Goal: Transaction & Acquisition: Book appointment/travel/reservation

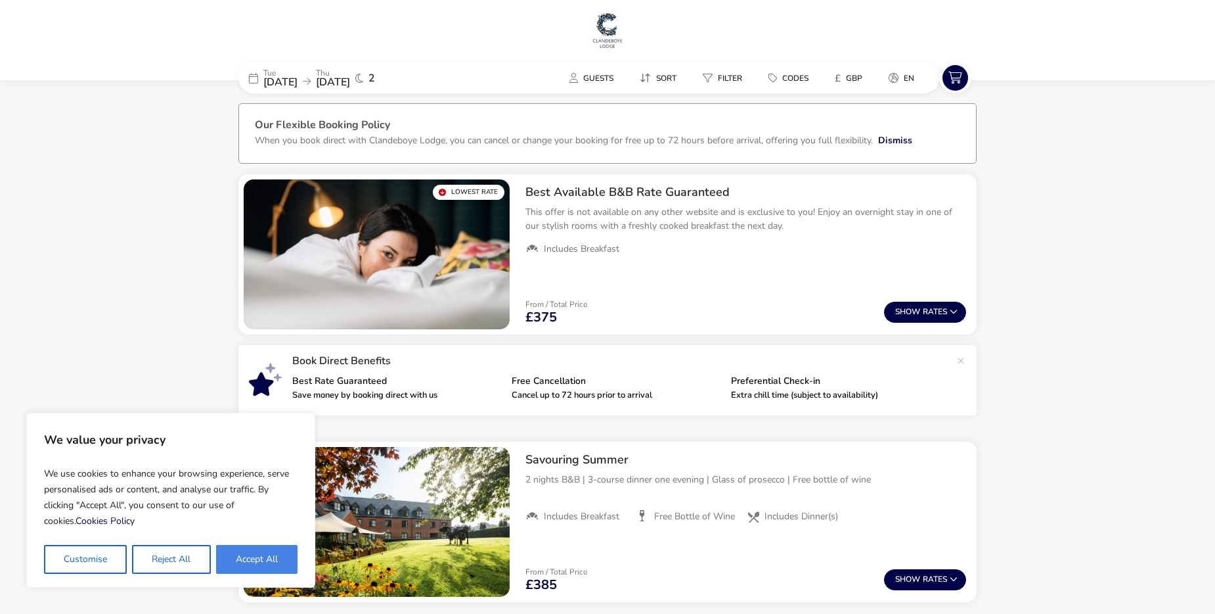
click at [266, 552] on button "Accept All" at bounding box center [256, 559] width 81 height 29
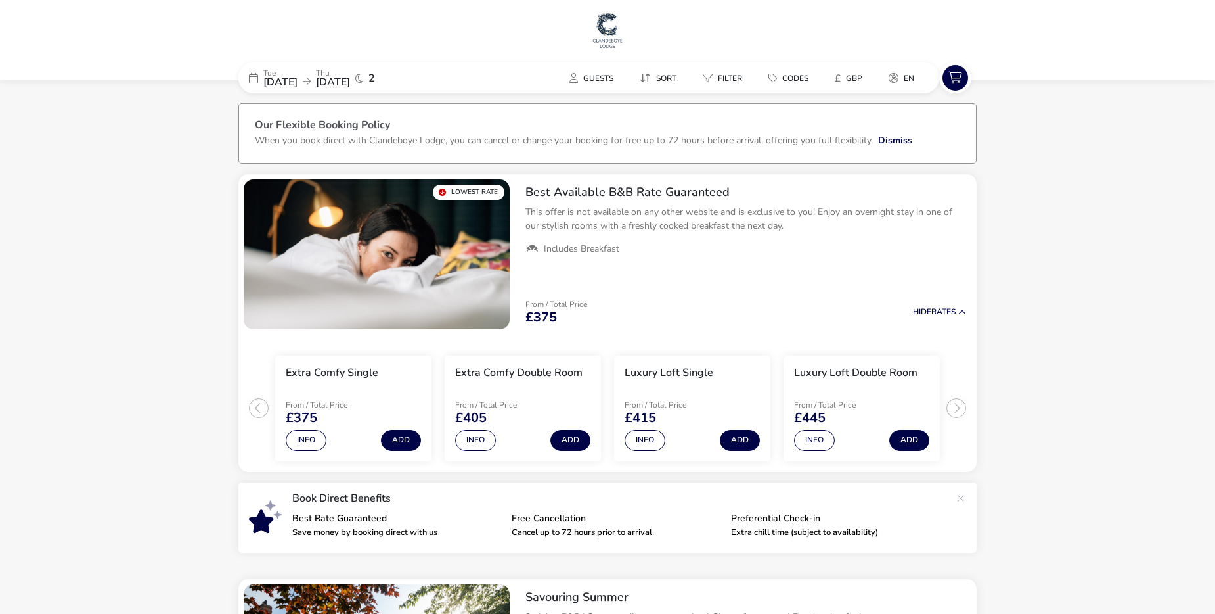
checkbox input "true"
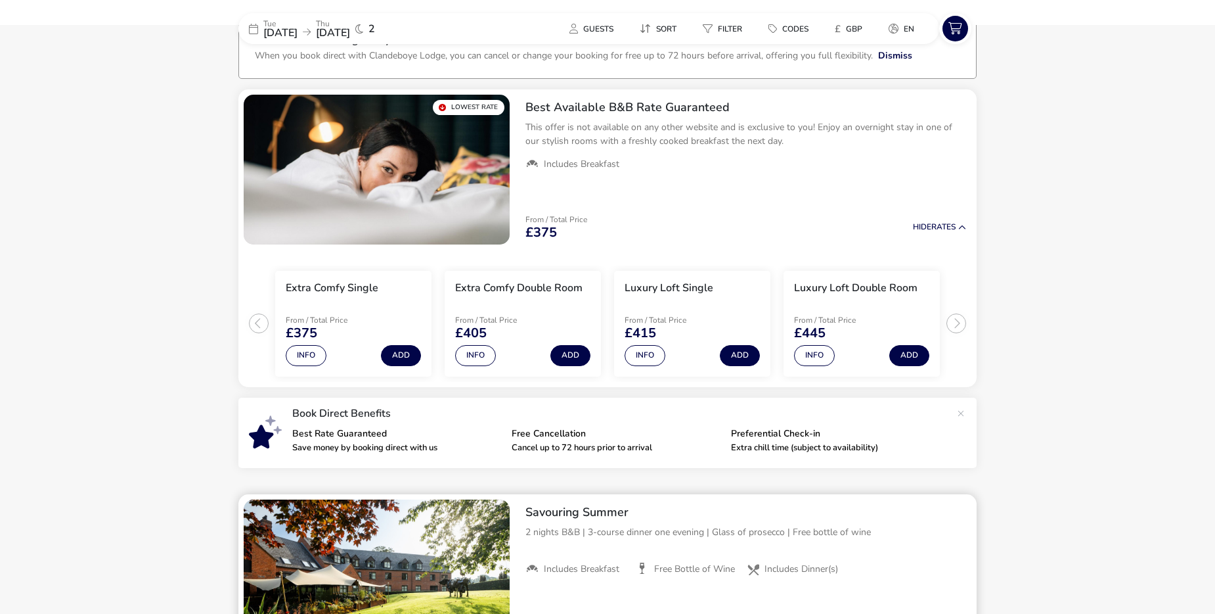
scroll to position [88, 0]
